Goal: Check status: Check status

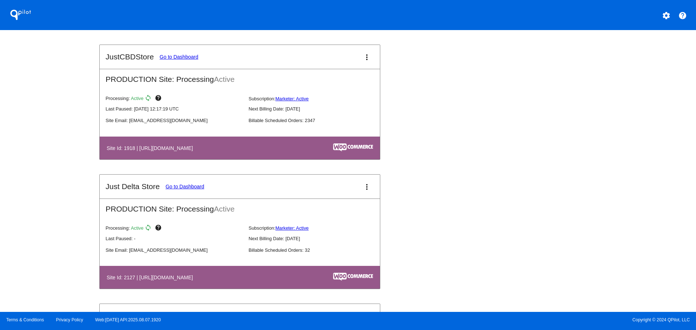
scroll to position [906, 0]
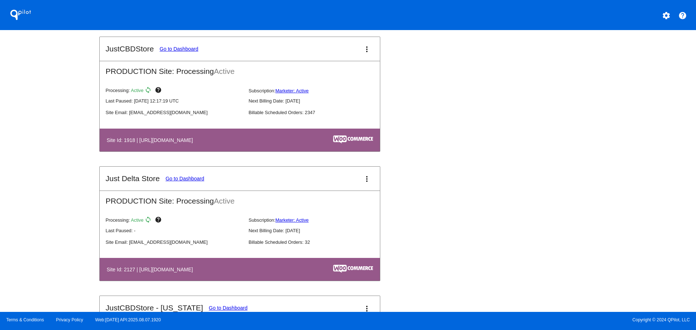
click at [187, 49] on link "Go to Dashboard" at bounding box center [178, 49] width 39 height 6
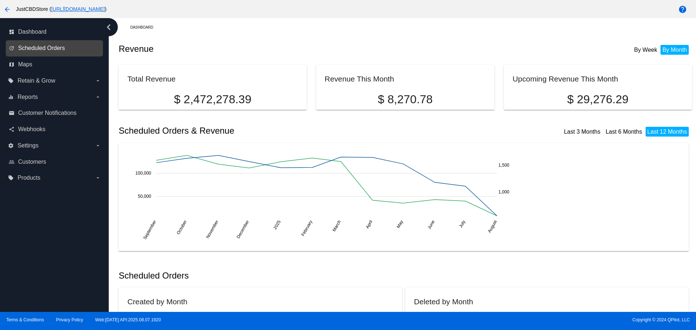
click at [43, 48] on span "Scheduled Orders" at bounding box center [41, 48] width 47 height 7
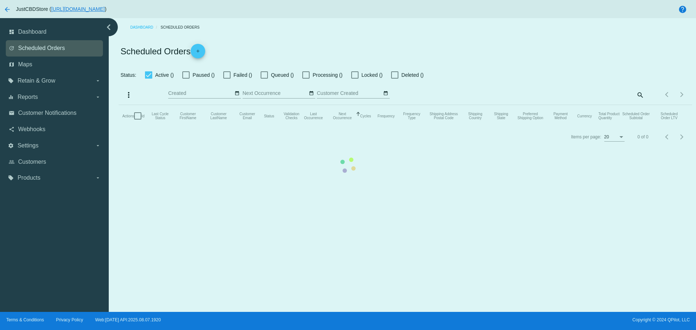
checkbox input "true"
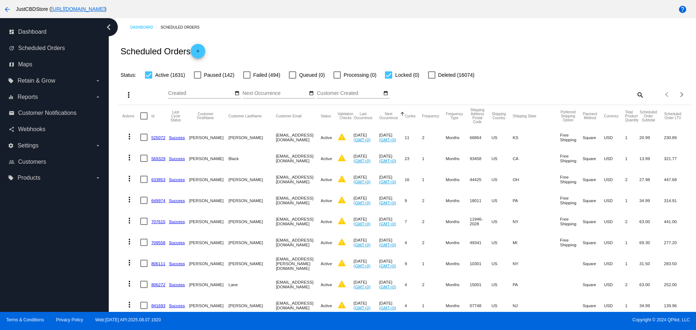
click at [636, 94] on mat-icon "search" at bounding box center [639, 94] width 9 height 11
click at [546, 95] on input "Search" at bounding box center [572, 94] width 143 height 6
paste input "[EMAIL_ADDRESS][DOMAIN_NAME]"
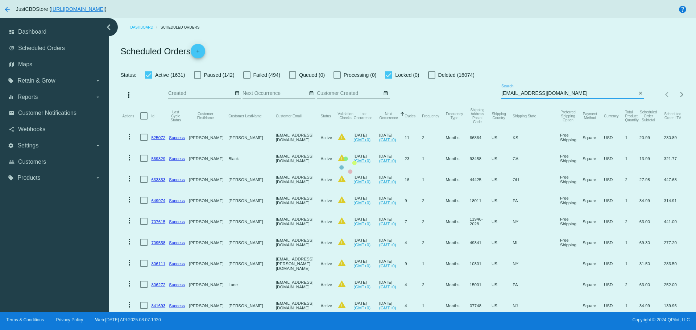
type input "[EMAIL_ADDRESS][DOMAIN_NAME]"
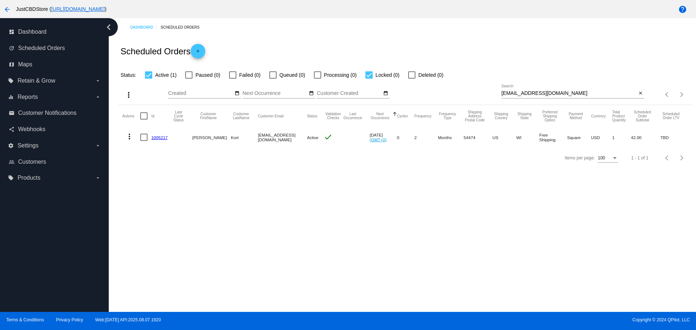
click at [160, 140] on link "1005217" at bounding box center [159, 137] width 16 height 5
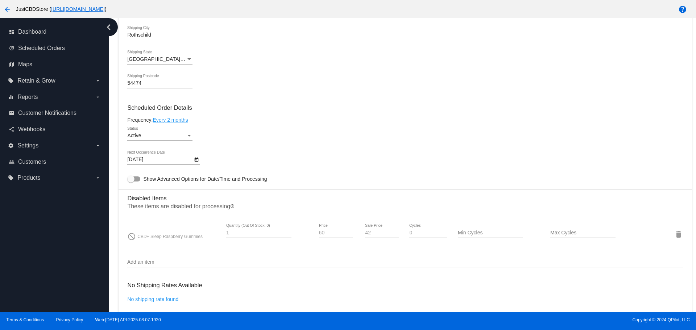
scroll to position [300, 0]
